Goal: Find specific page/section: Find specific page/section

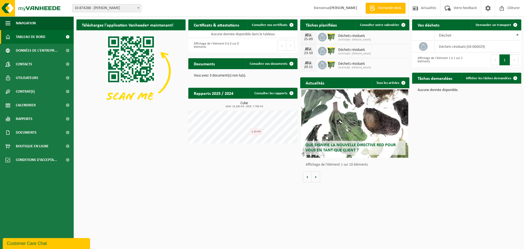
click at [28, 37] on span "Tableau de bord" at bounding box center [30, 37] width 29 height 14
click at [320, 179] on button "Volgende" at bounding box center [316, 176] width 8 height 11
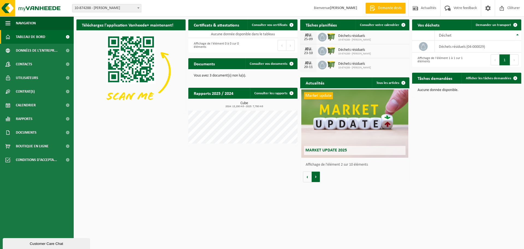
click at [320, 179] on button "Volgende" at bounding box center [316, 176] width 8 height 11
click at [38, 160] on span "Conditions d'accepta..." at bounding box center [36, 160] width 41 height 14
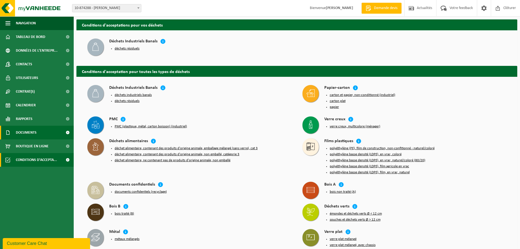
click at [25, 134] on span "Documents" at bounding box center [26, 133] width 21 height 14
